Goal: Check status: Check status

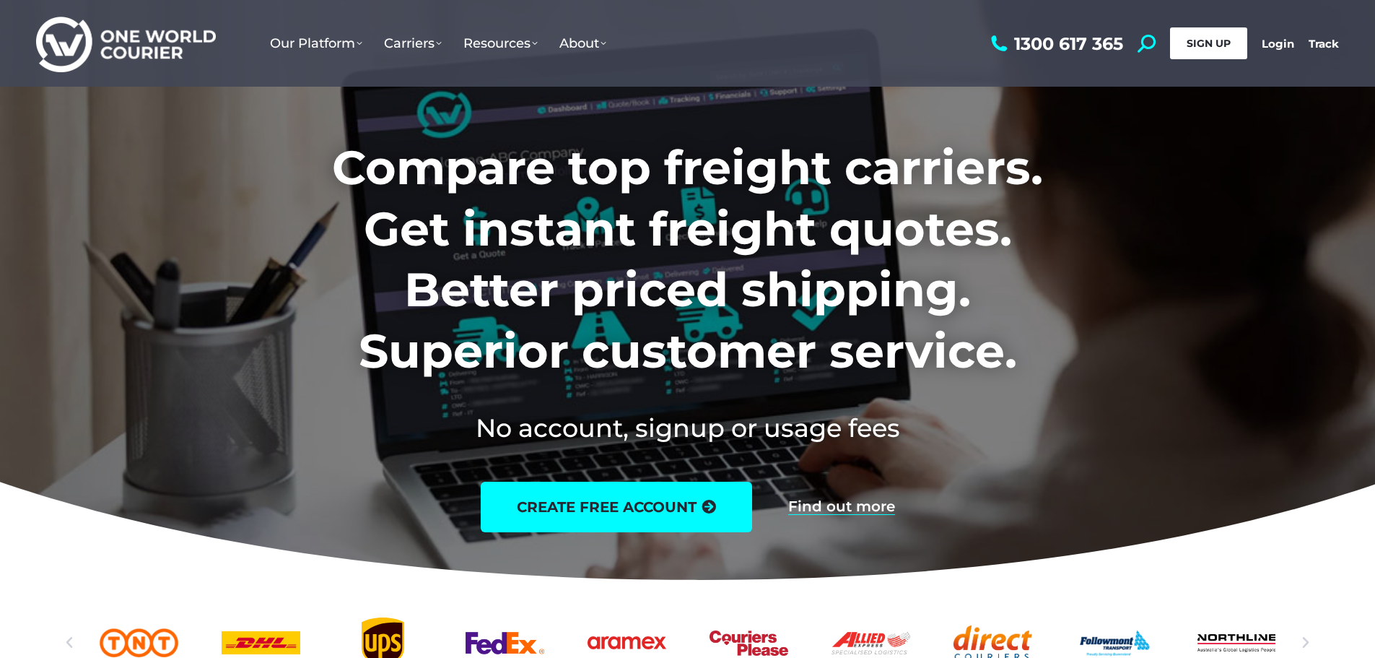
click at [1208, 48] on span "SIGN UP" at bounding box center [1209, 43] width 44 height 13
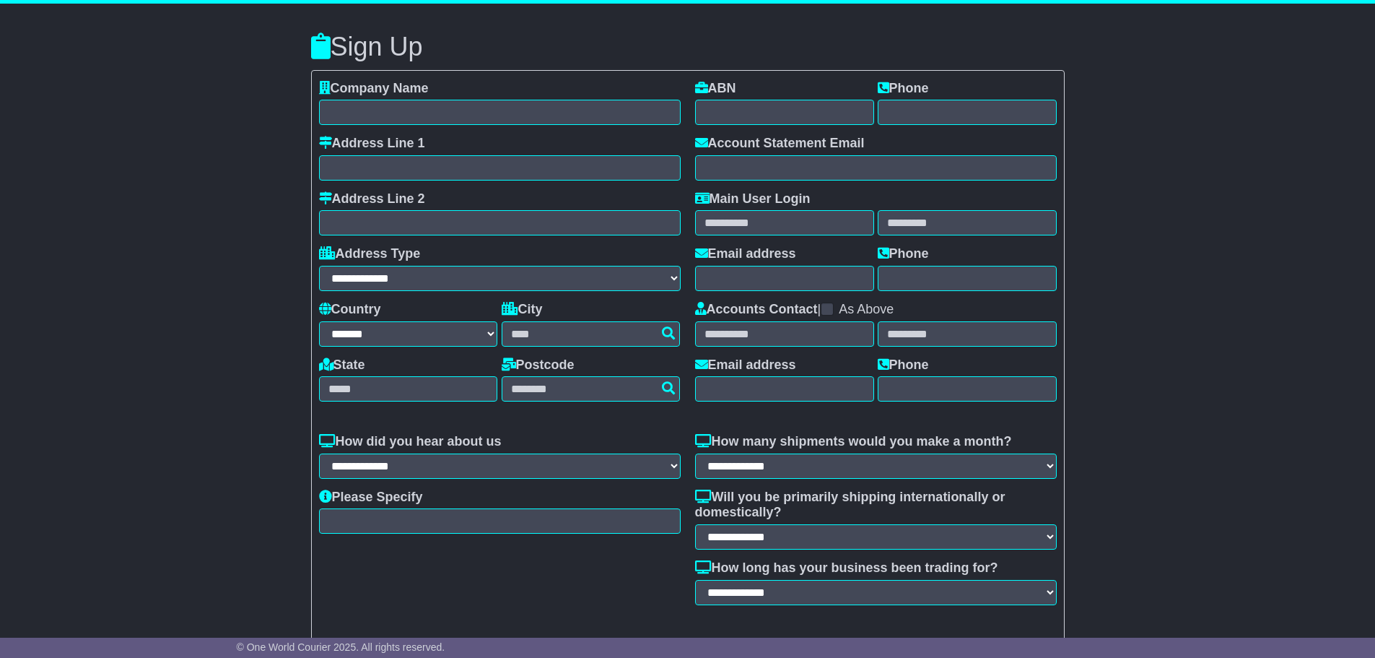
select select "**"
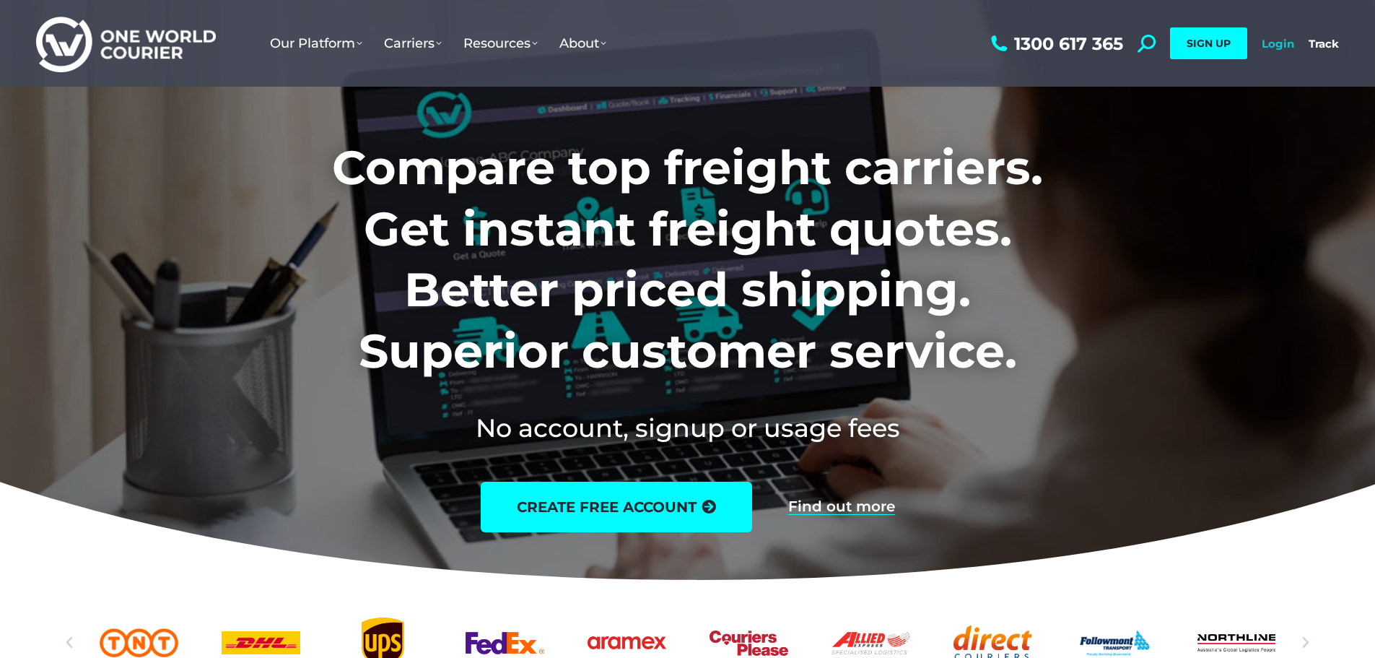
click at [1284, 45] on link "Login" at bounding box center [1278, 44] width 32 height 14
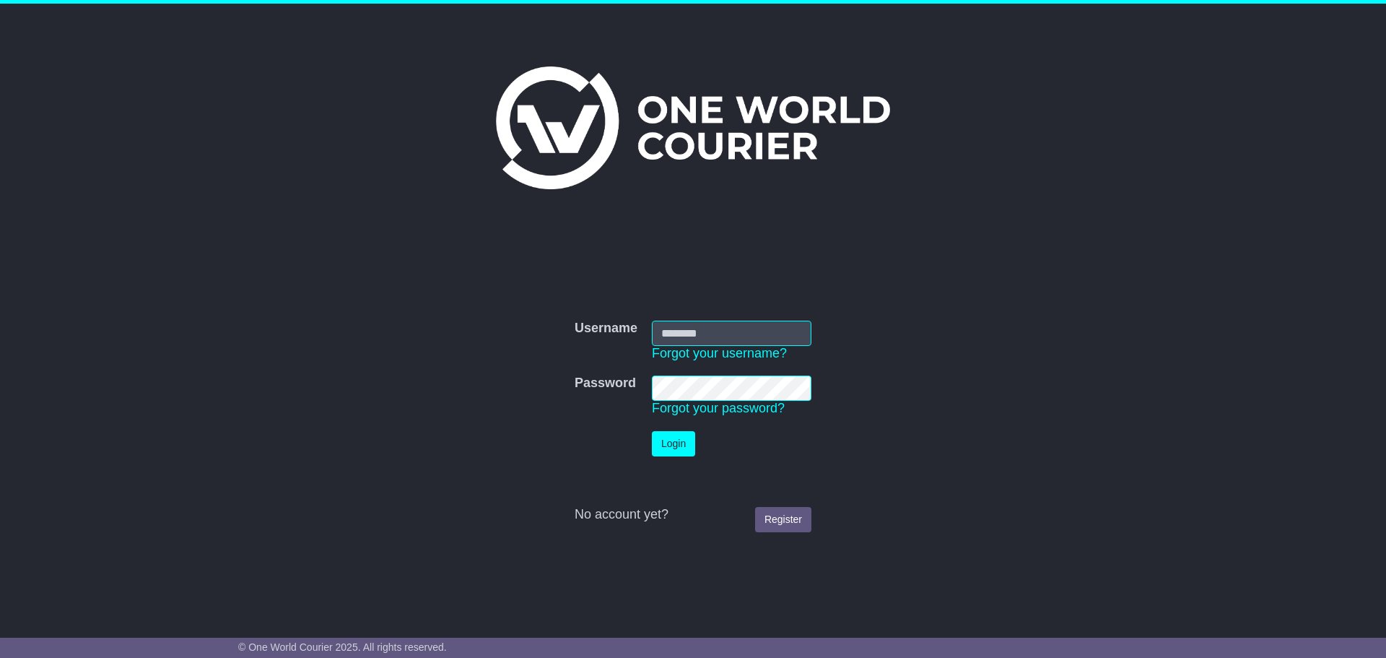
type input "******"
click at [673, 445] on button "Login" at bounding box center [673, 443] width 43 height 25
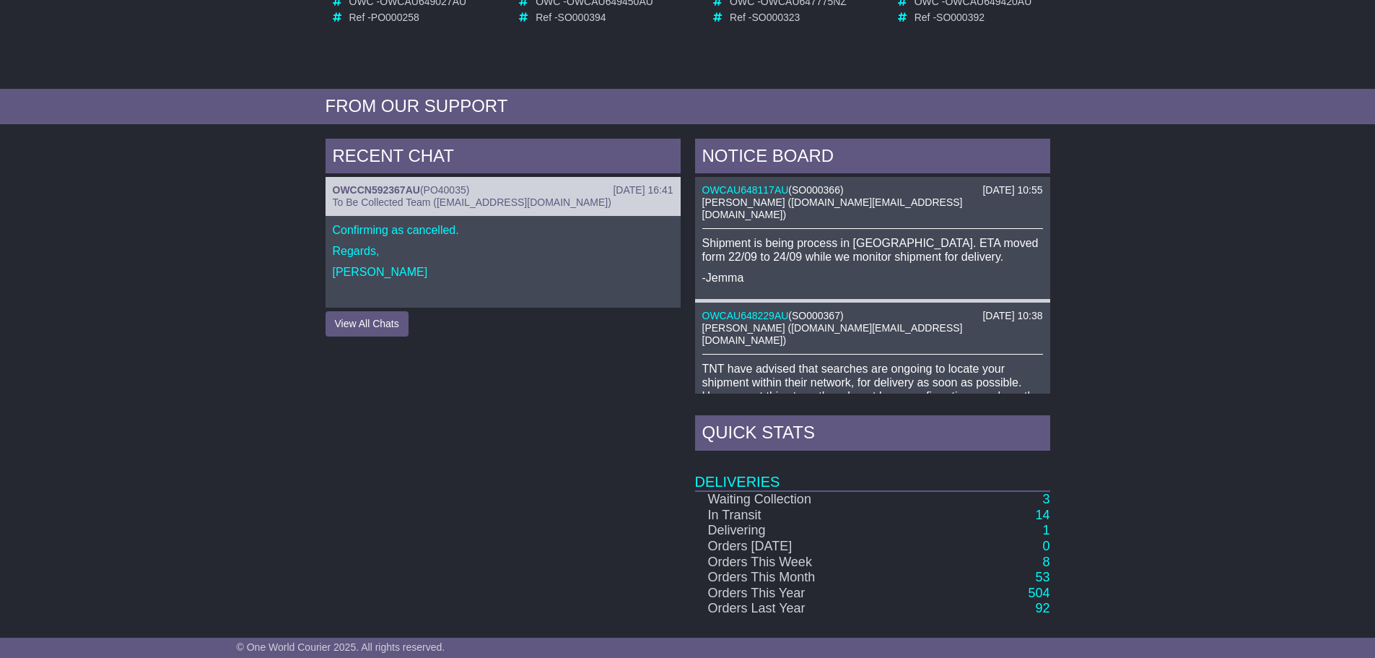
scroll to position [72, 0]
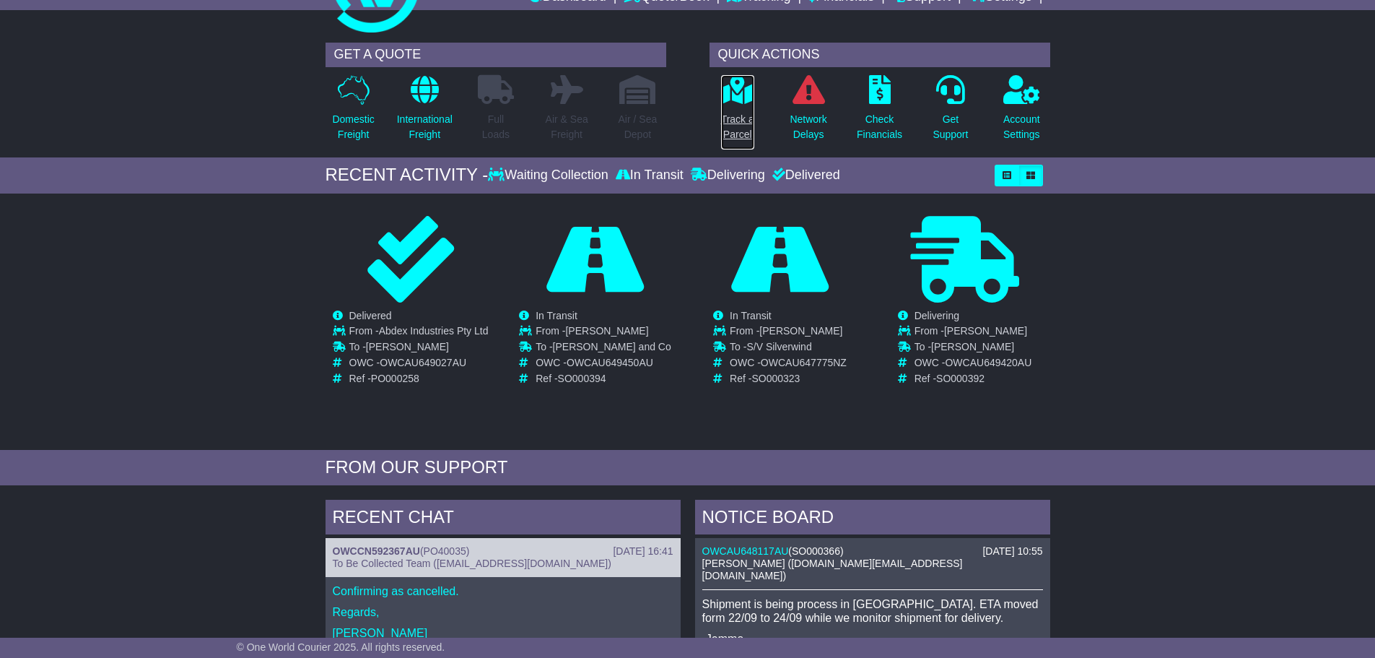
click at [745, 131] on p "Track a Parcel" at bounding box center [737, 127] width 33 height 30
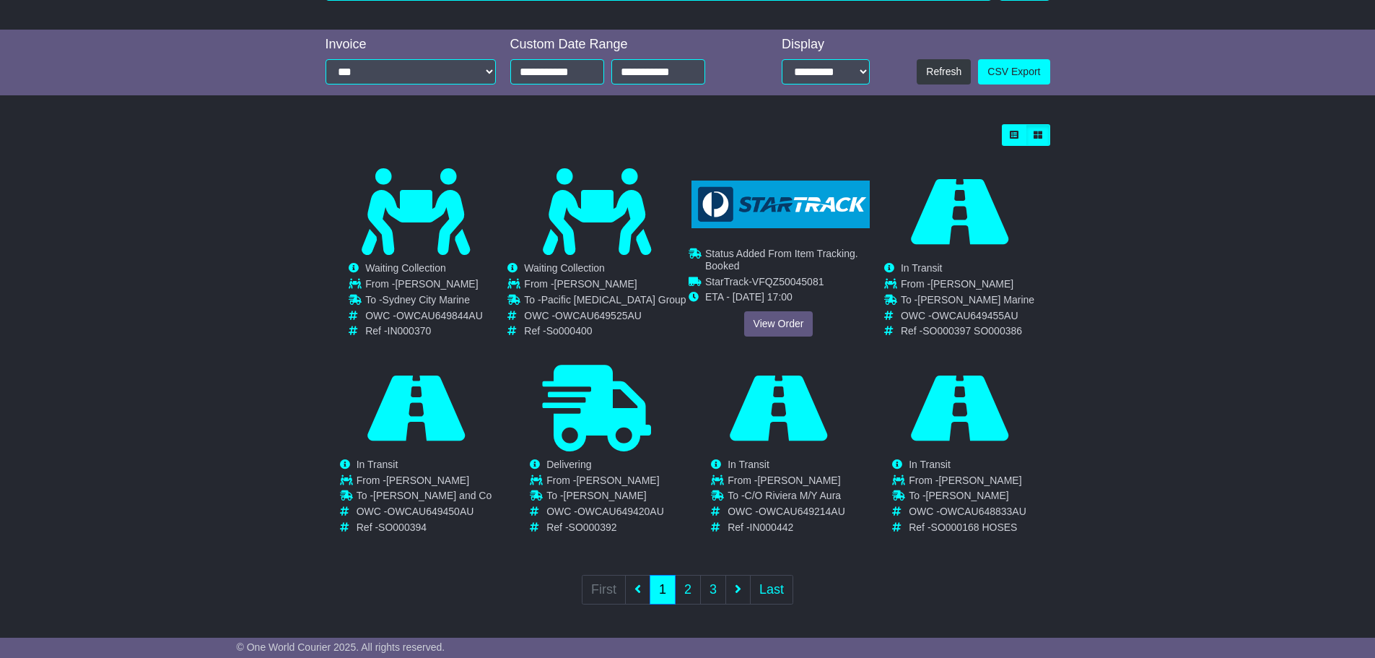
scroll to position [304, 0]
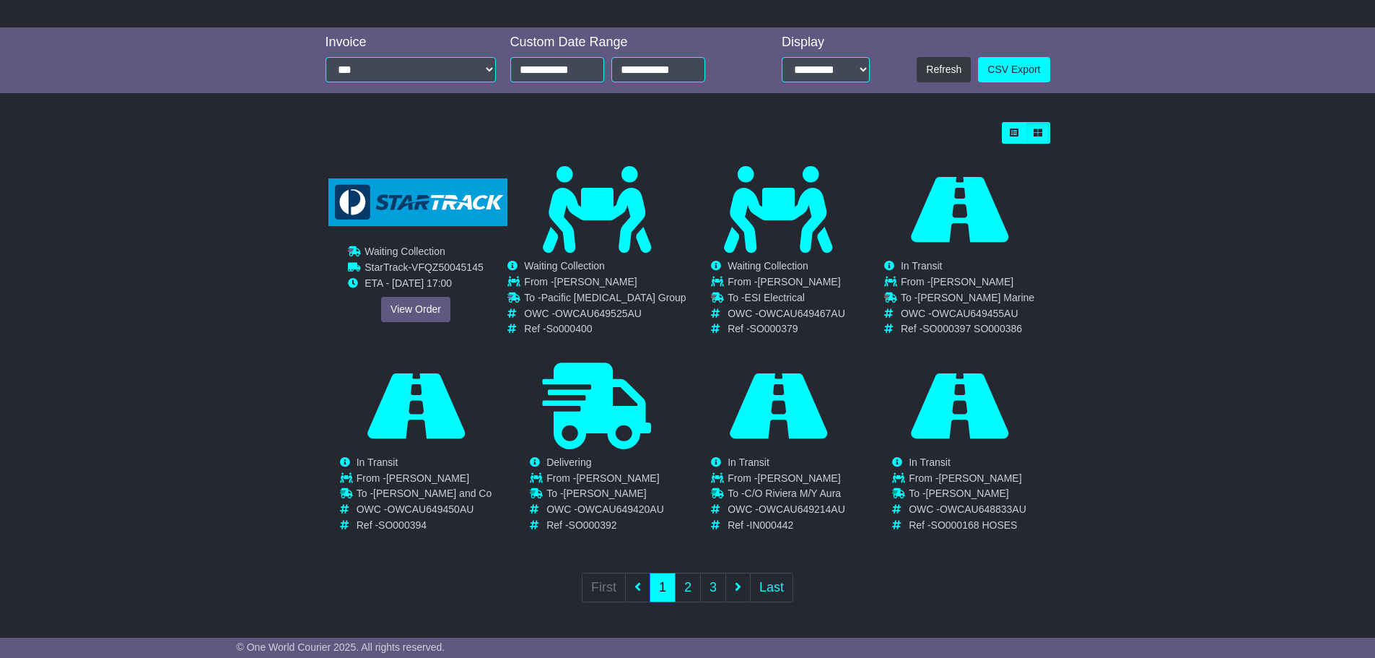
click at [430, 297] on div "View Order" at bounding box center [416, 309] width 180 height 25
click at [429, 310] on link "View Order" at bounding box center [415, 309] width 69 height 25
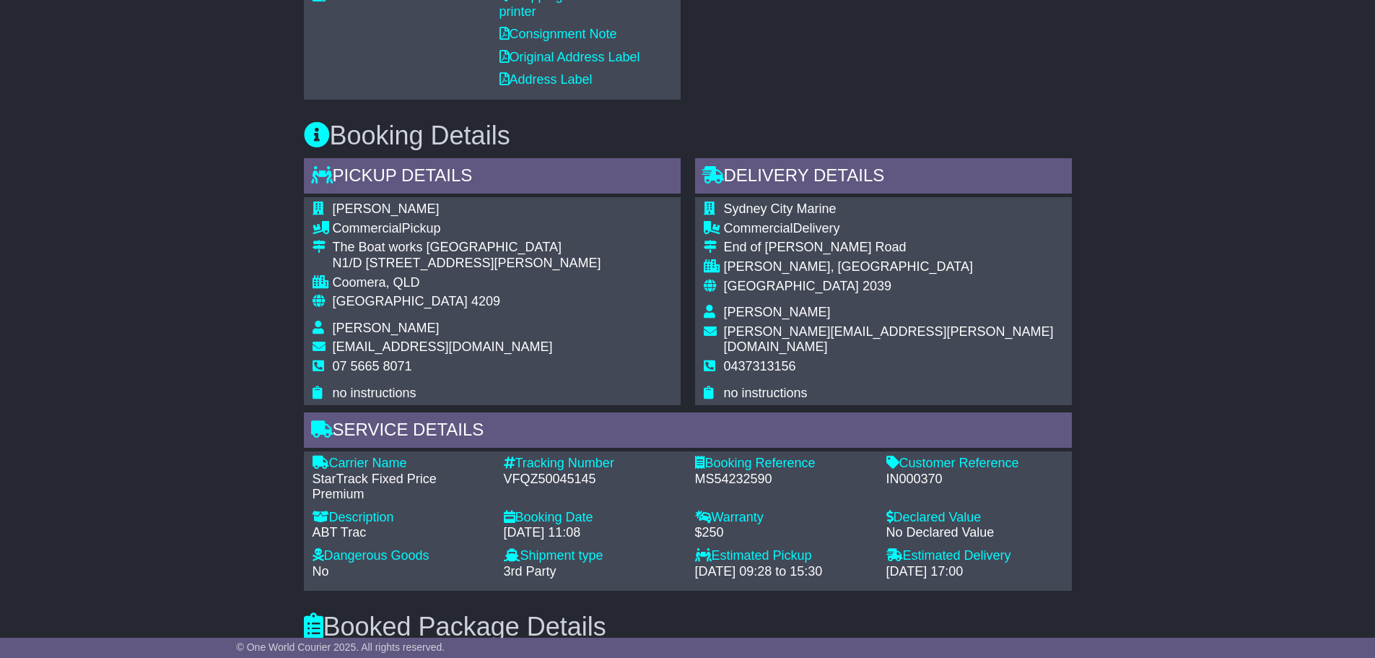
scroll to position [794, 0]
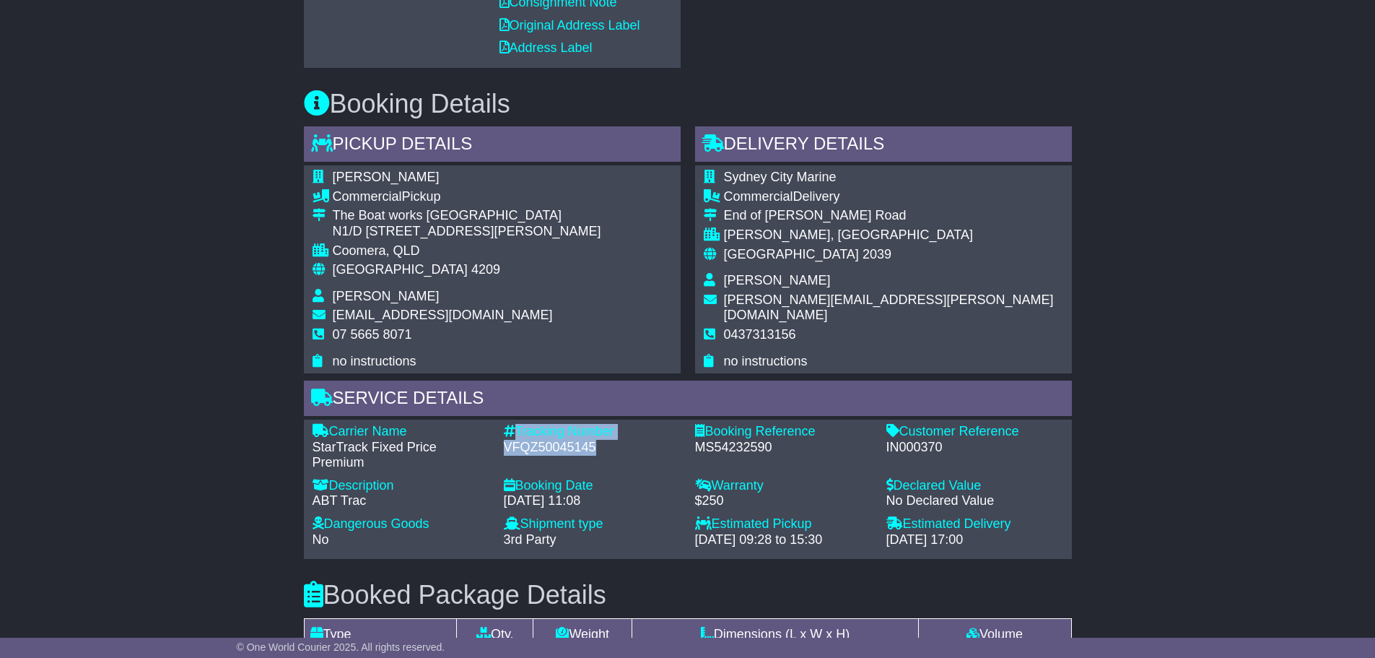
drag, startPoint x: 499, startPoint y: 427, endPoint x: 632, endPoint y: 448, distance: 134.5
click at [632, 448] on div "Tracking Number - VFQZ50045145" at bounding box center [592, 447] width 191 height 47
copy div "Tracking Number - VFQZ50045145"
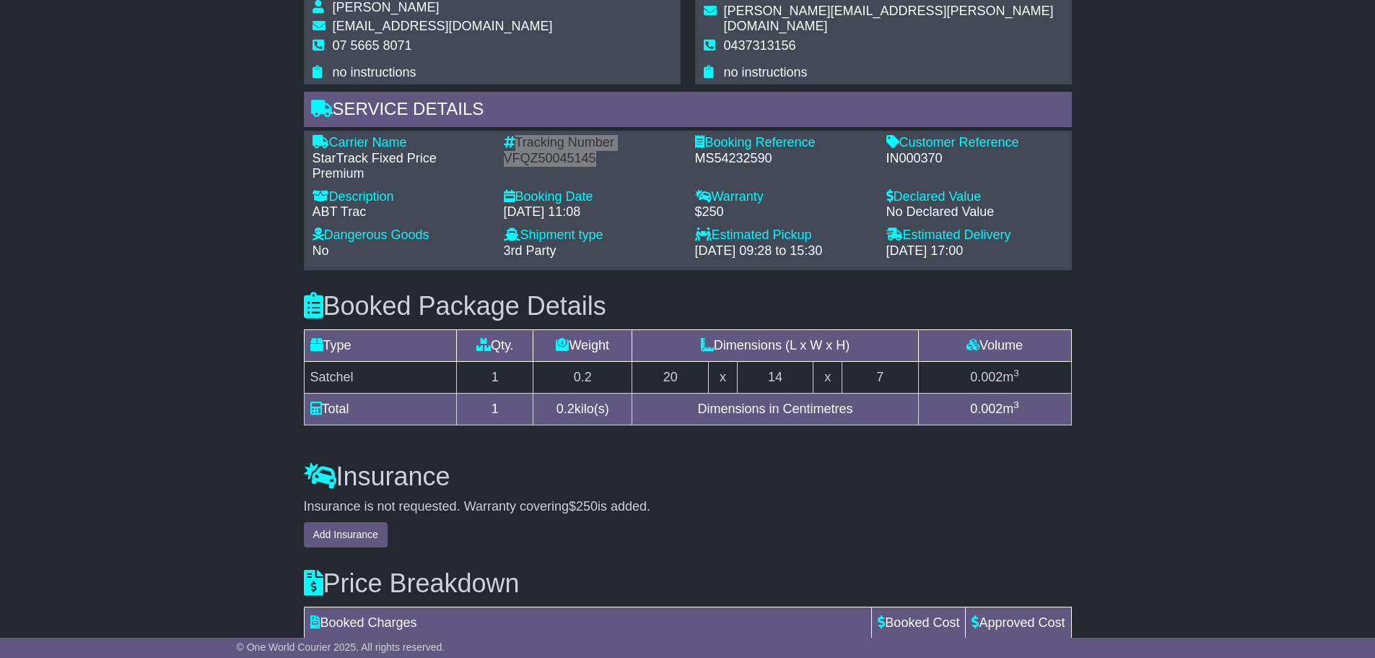
scroll to position [1011, 0]
